Goal: Information Seeking & Learning: Learn about a topic

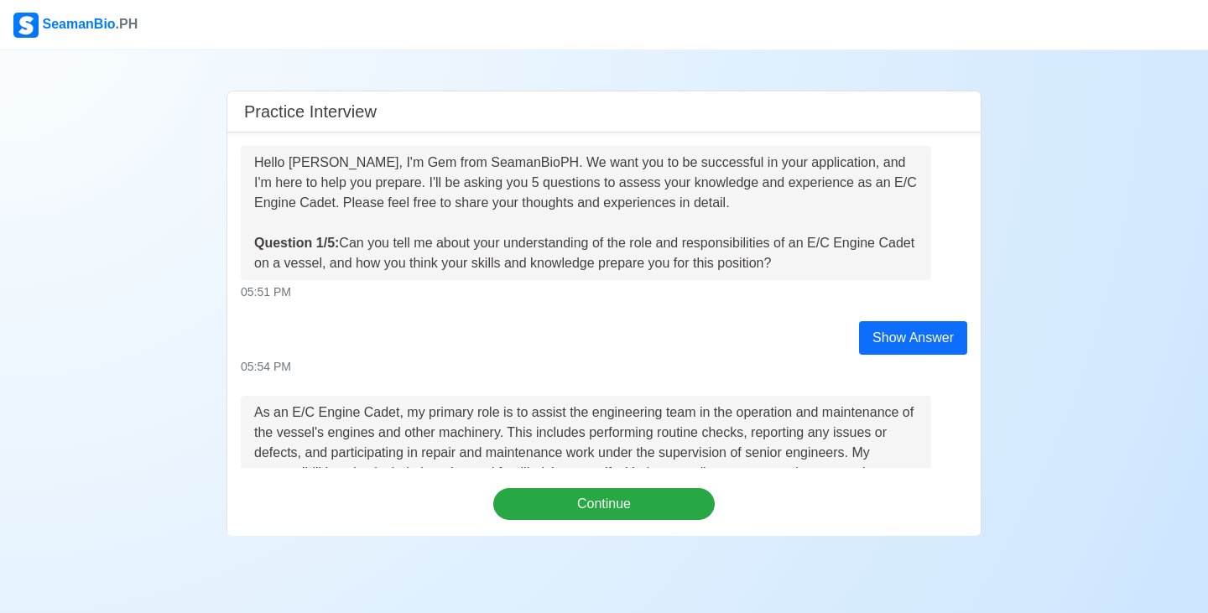
scroll to position [587, 0]
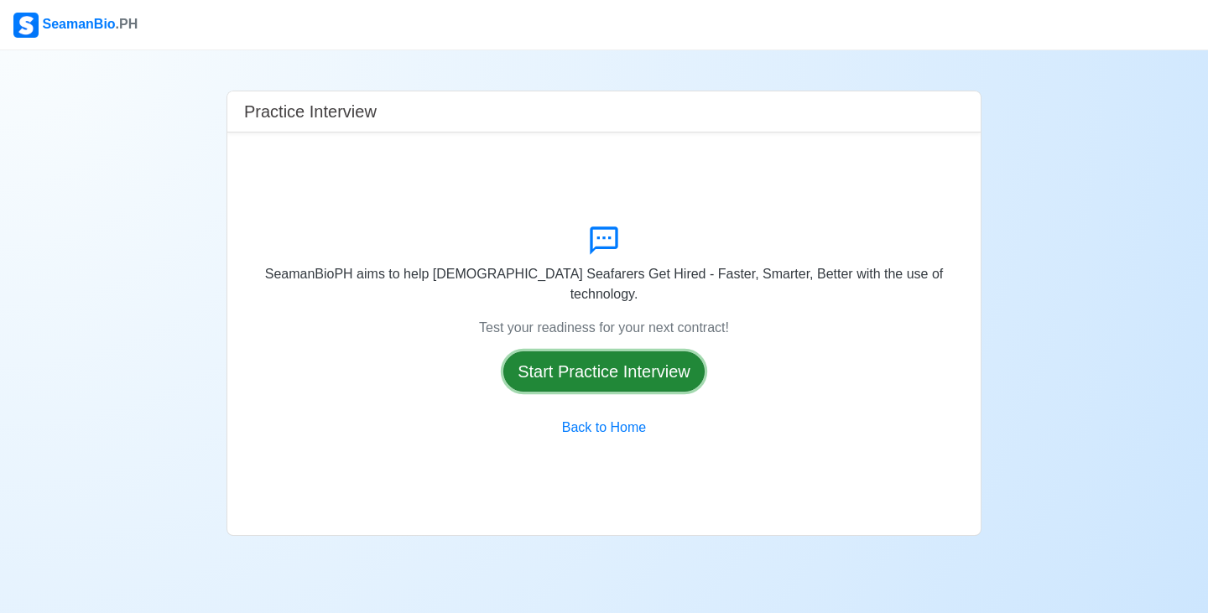
click at [619, 358] on button "Start Practice Interview" at bounding box center [603, 371] width 201 height 40
click at [619, 358] on div "SeamanBioPH aims to help Filipino Seafarers Get Hired - Faster, Smarter, Better…" at bounding box center [603, 334] width 753 height 403
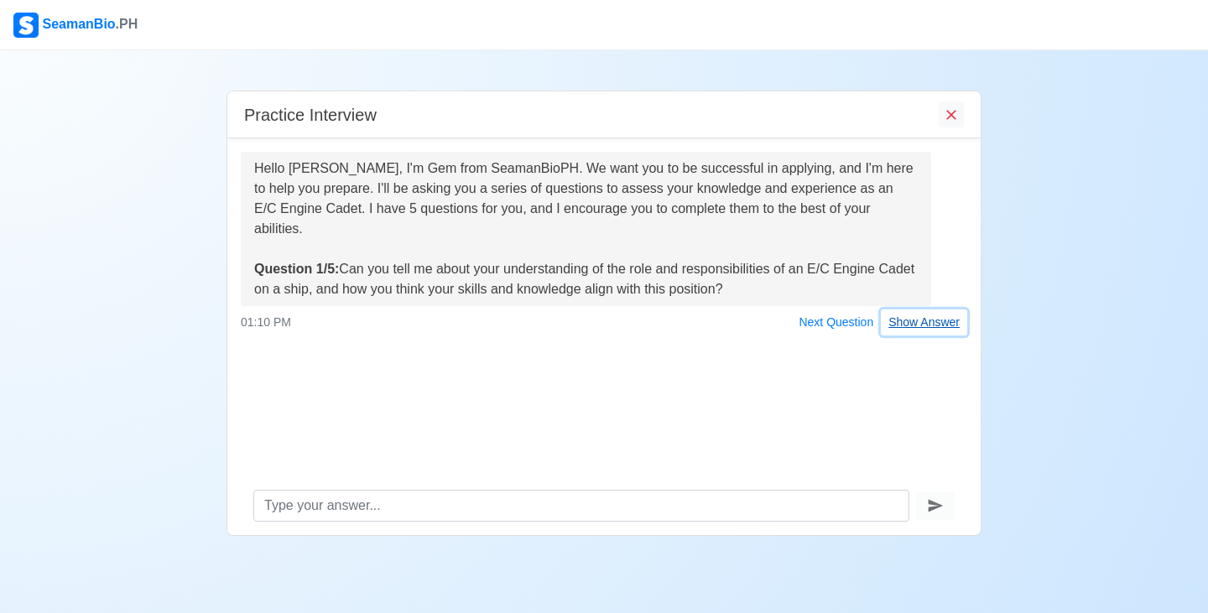
click at [954, 330] on button "Show Answer" at bounding box center [924, 322] width 86 height 26
click at [954, 330] on div "Hello Gerald Balignasa Beronio, I'm Gem from SeamanBioPH. We want you to be suc…" at bounding box center [603, 307] width 753 height 338
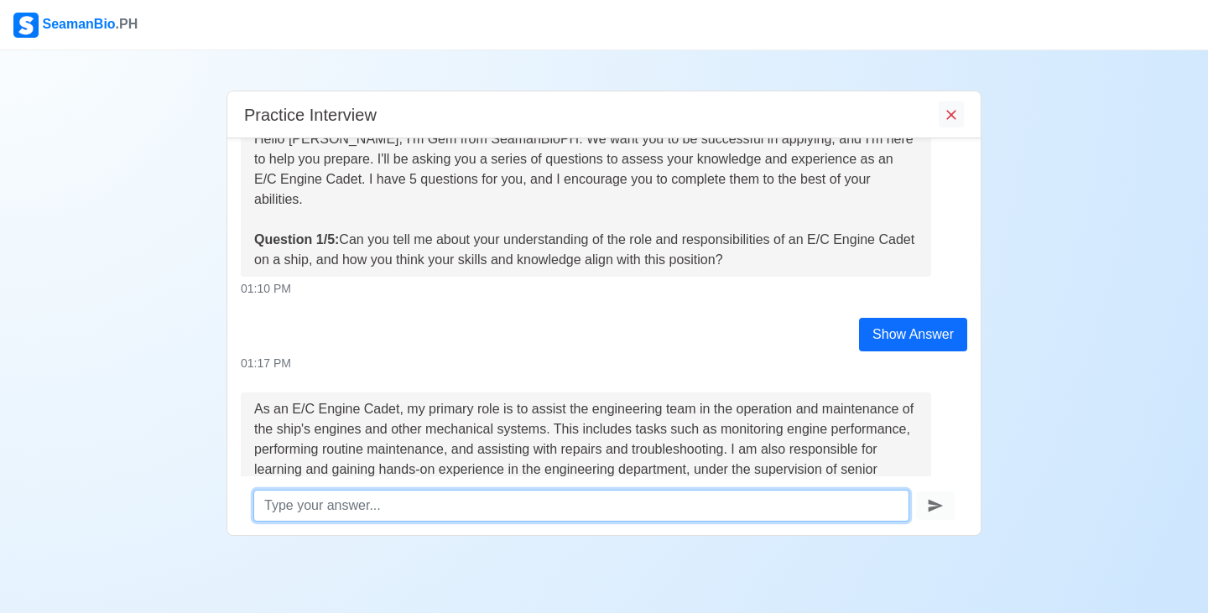
scroll to position [244, 0]
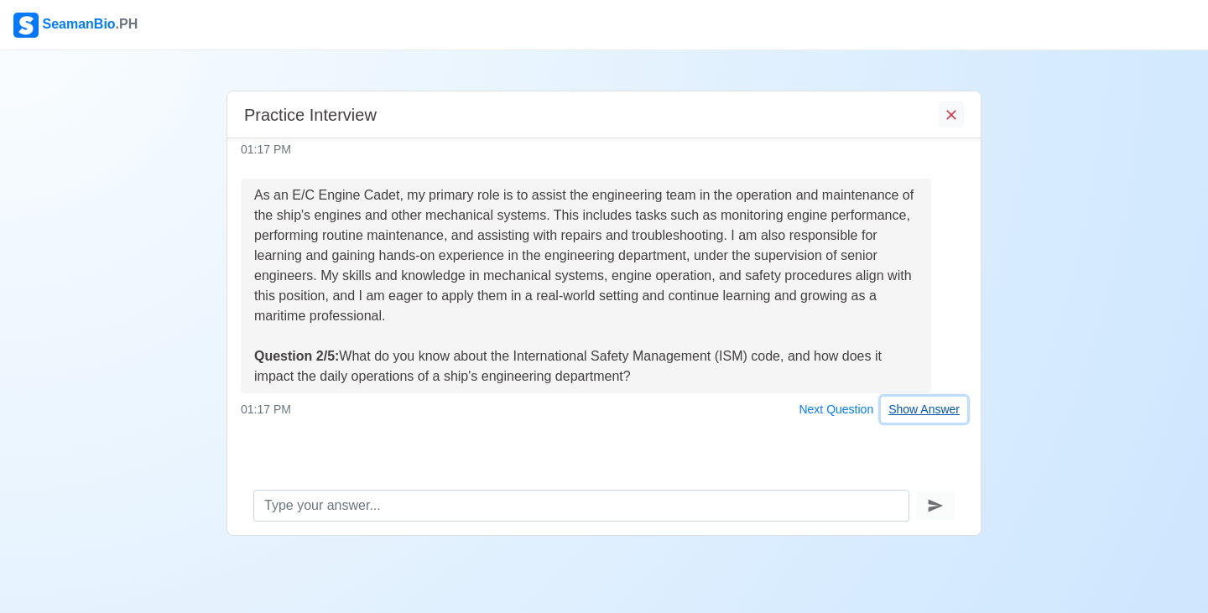
click at [928, 407] on button "Show Answer" at bounding box center [924, 410] width 86 height 26
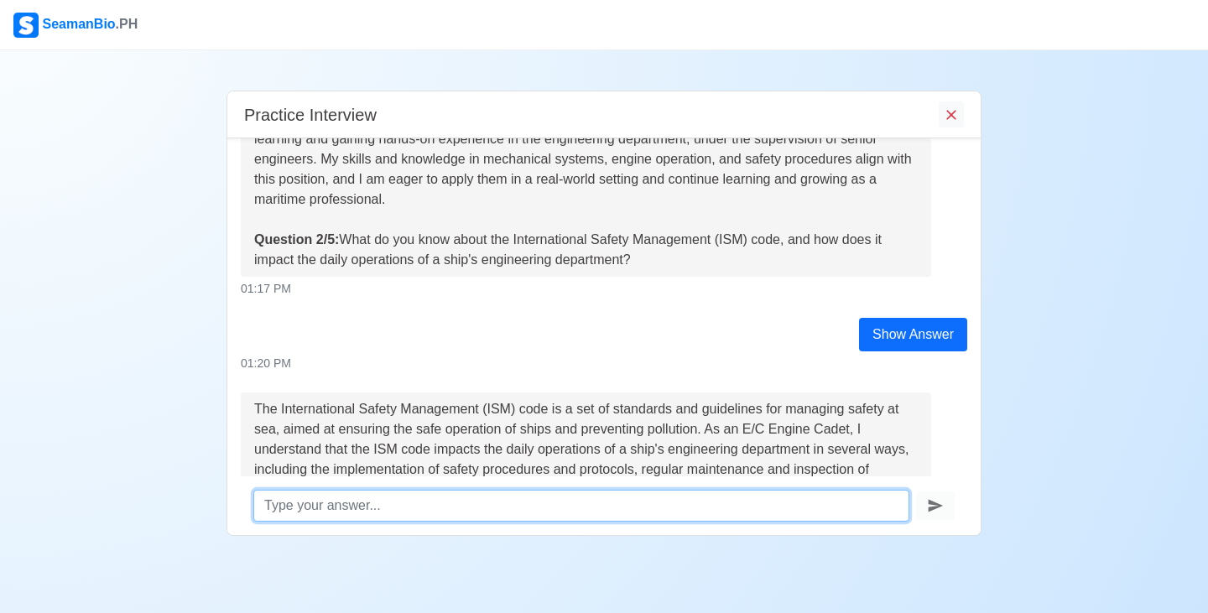
scroll to position [615, 0]
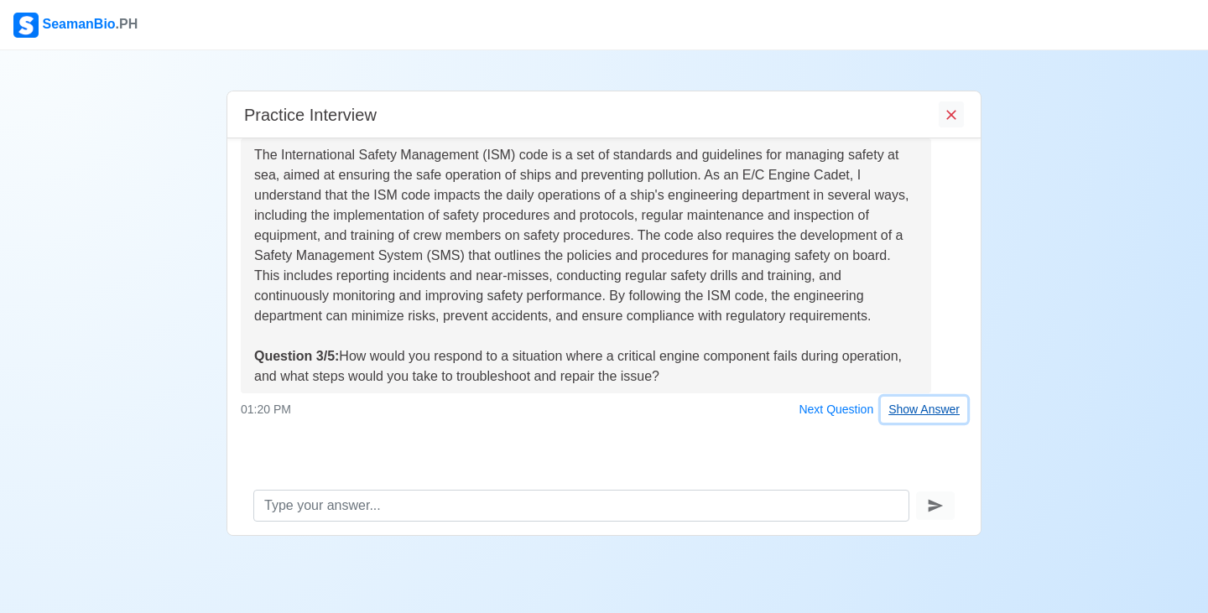
click at [908, 409] on button "Show Answer" at bounding box center [924, 410] width 86 height 26
click at [908, 409] on div "01:20 PM Next Question Show Answer" at bounding box center [604, 410] width 726 height 26
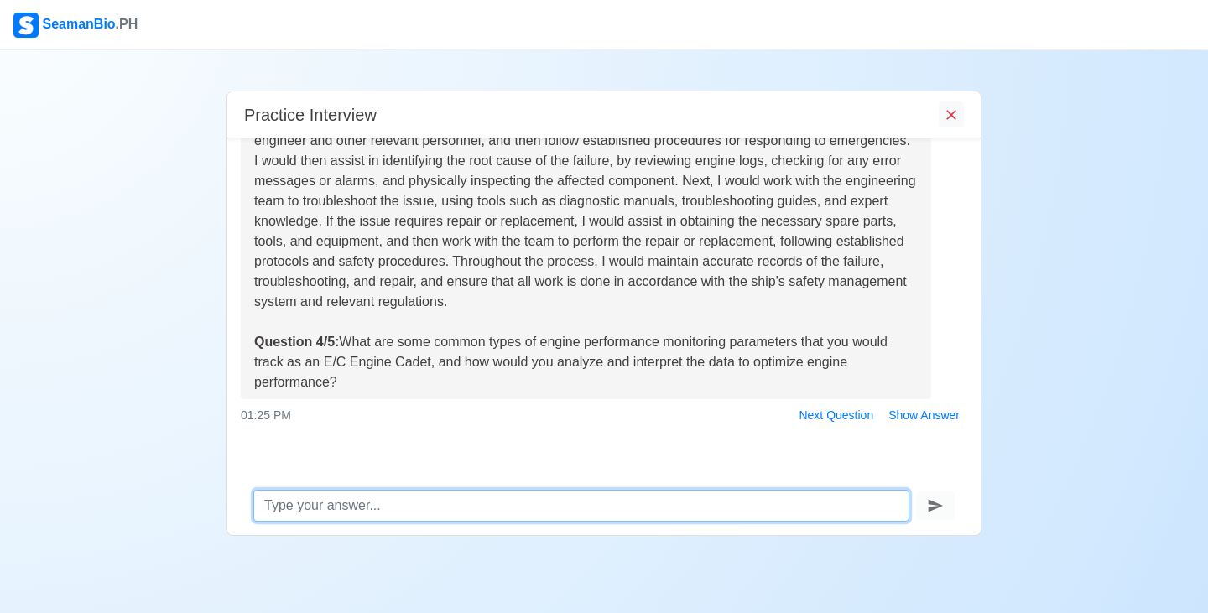
scroll to position [1026, 0]
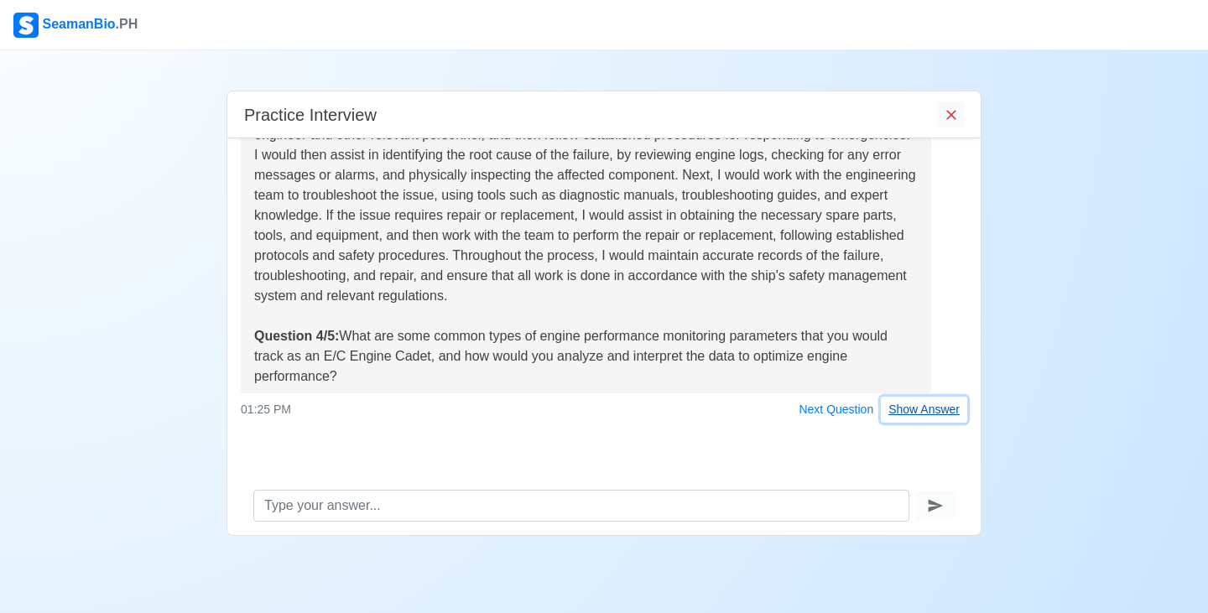
click at [929, 413] on button "Show Answer" at bounding box center [924, 410] width 86 height 26
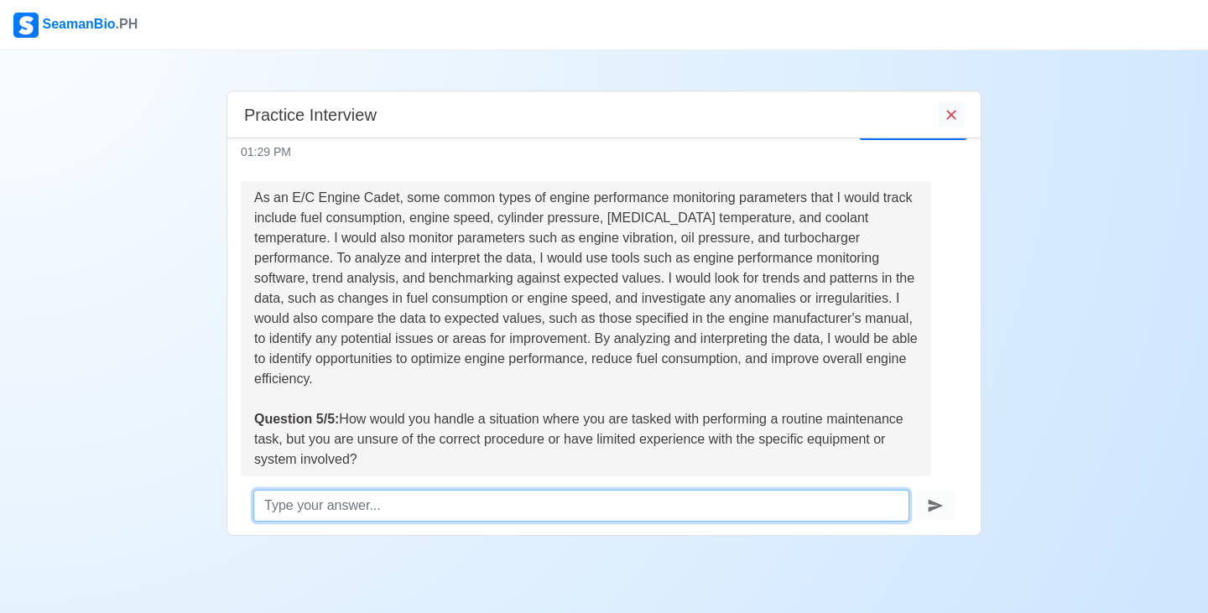
scroll to position [1437, 0]
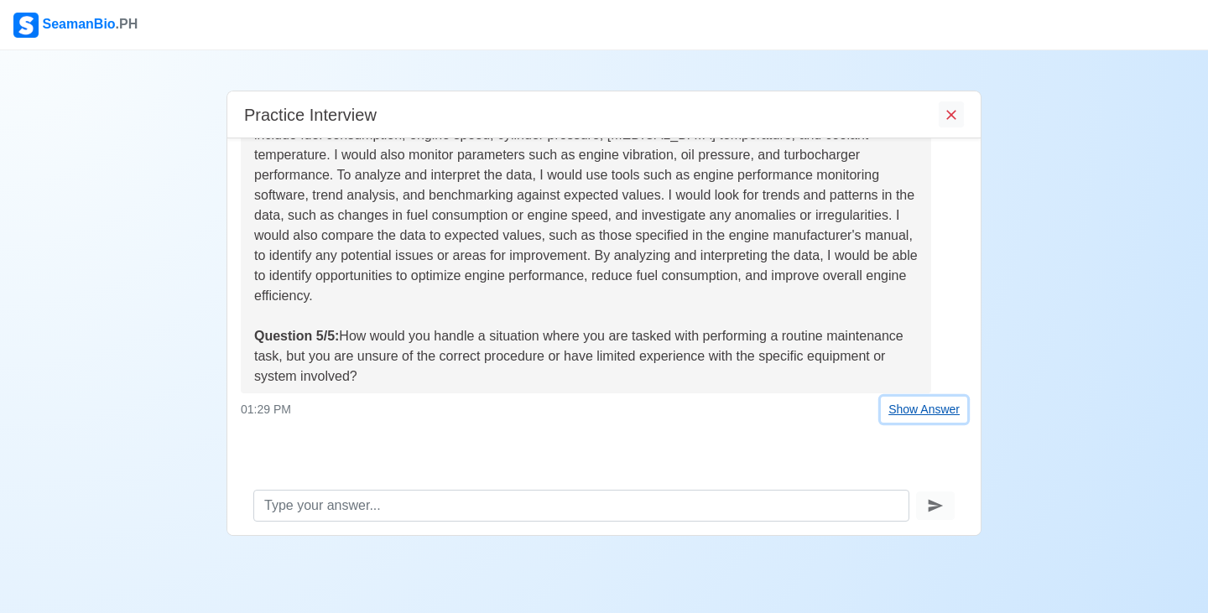
click at [916, 416] on button "Show Answer" at bounding box center [924, 410] width 86 height 26
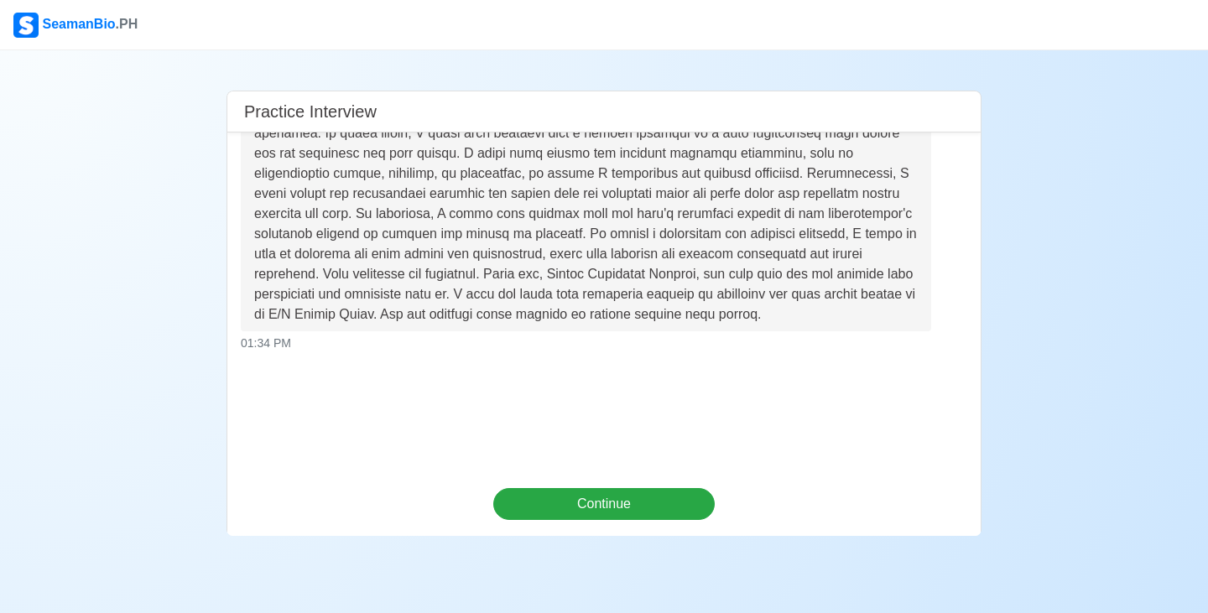
scroll to position [1799, 0]
